Goal: Navigation & Orientation: Find specific page/section

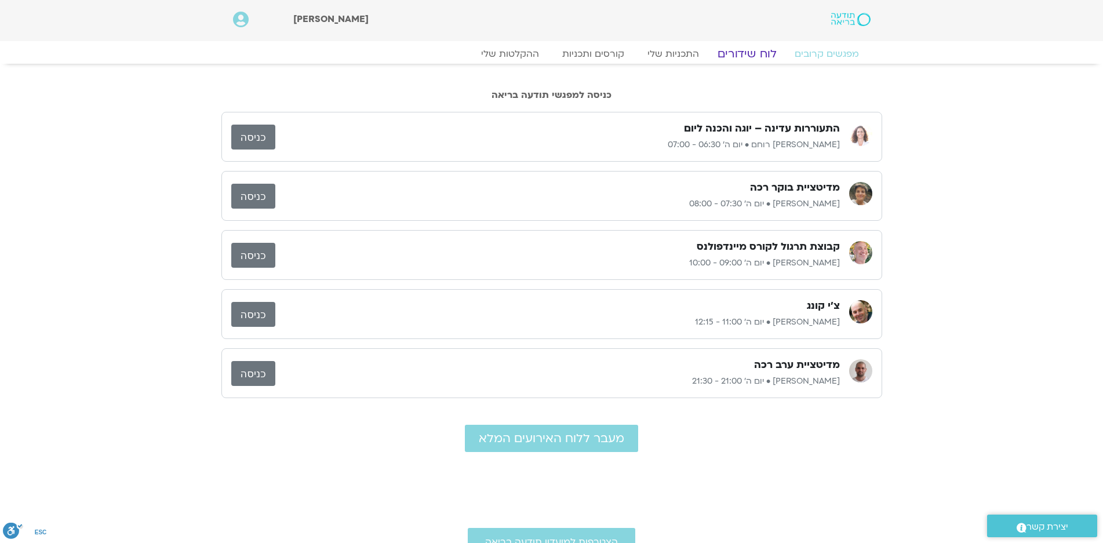
click at [759, 54] on link "לוח שידורים" at bounding box center [746, 54] width 87 height 14
click at [744, 54] on link "לוח שידורים" at bounding box center [746, 54] width 87 height 14
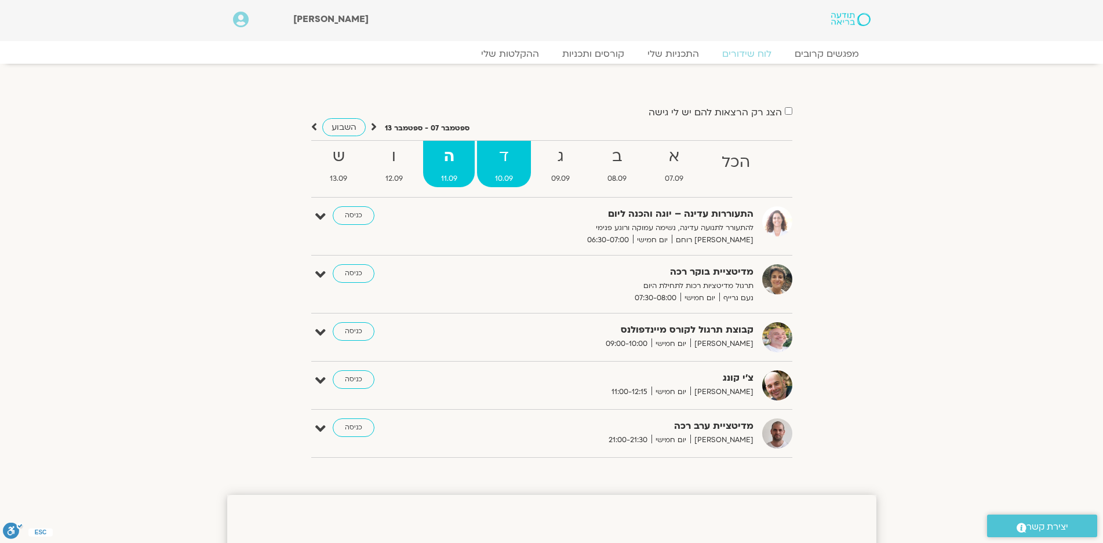
click at [504, 162] on strong "ד" at bounding box center [504, 157] width 54 height 26
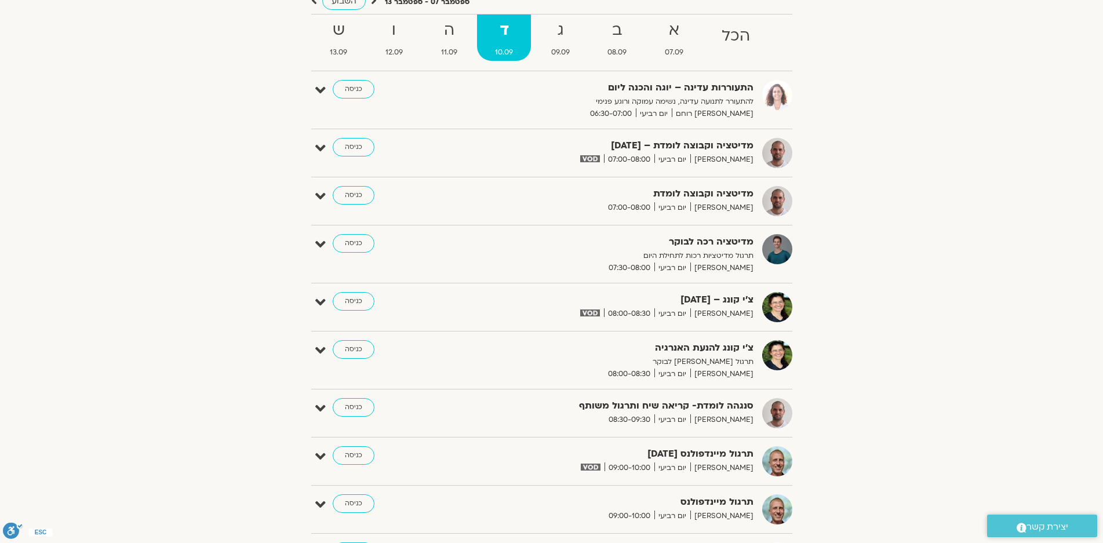
scroll to position [174, 0]
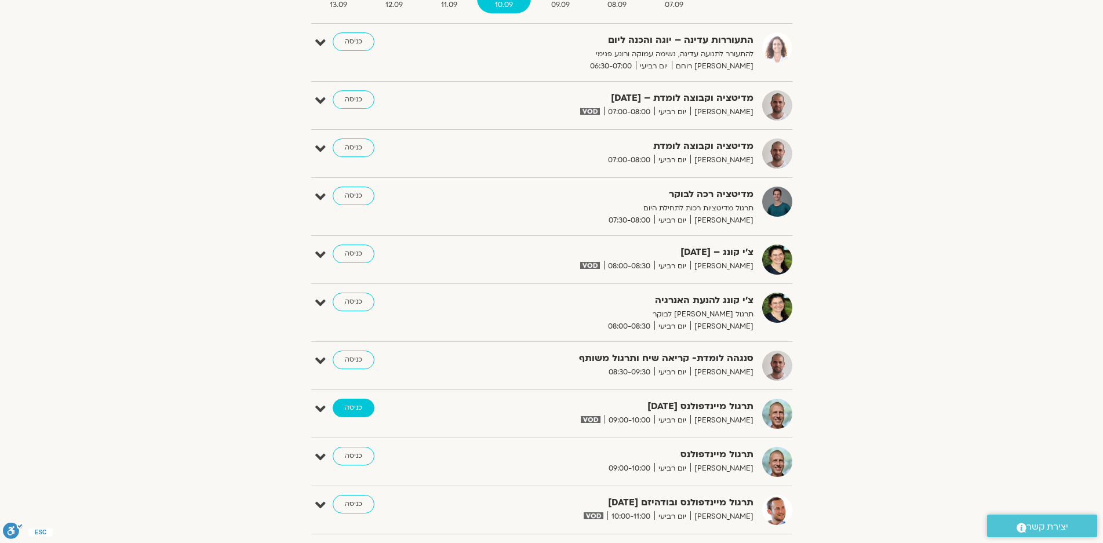
click at [354, 406] on link "כניסה" at bounding box center [354, 408] width 42 height 19
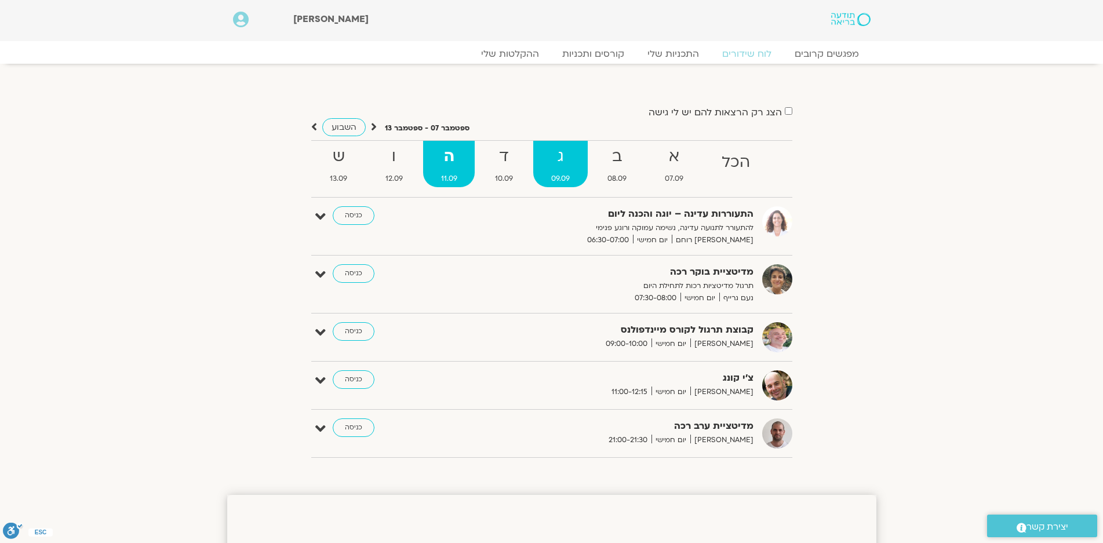
click at [558, 151] on strong "ג" at bounding box center [560, 157] width 54 height 26
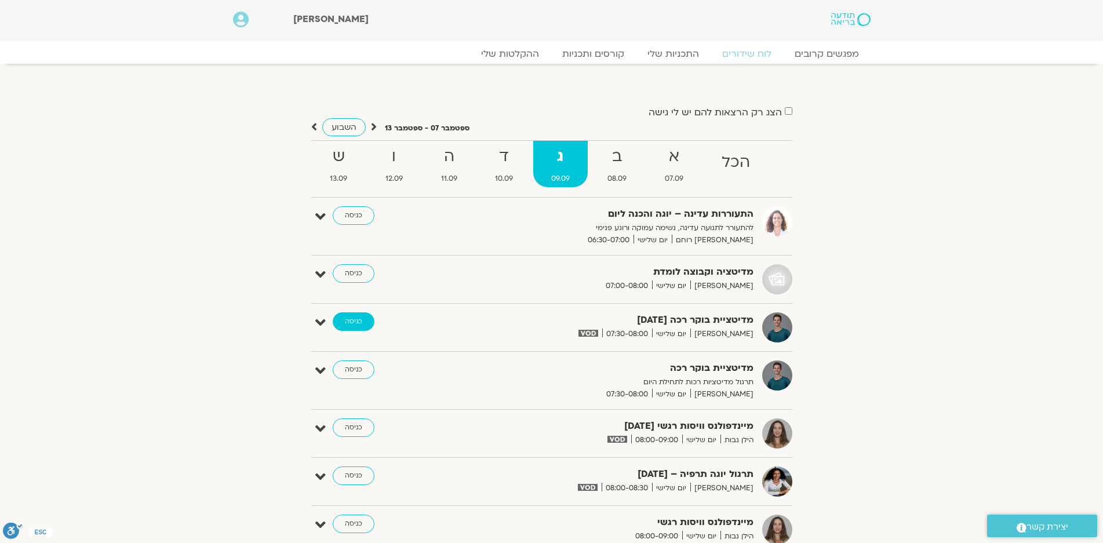
click at [352, 320] on link "כניסה" at bounding box center [354, 321] width 42 height 19
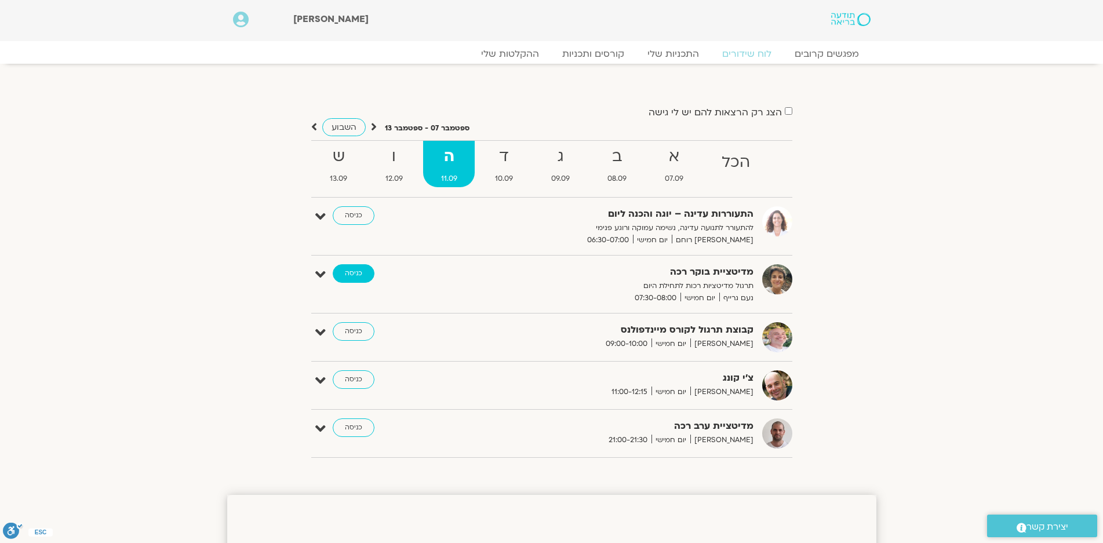
click at [350, 273] on link "כניסה" at bounding box center [354, 273] width 42 height 19
